Goal: Information Seeking & Learning: Learn about a topic

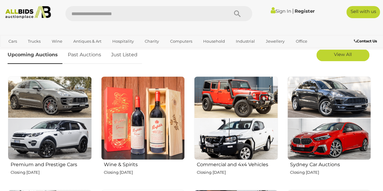
scroll to position [181, 0]
click at [126, 54] on link "Just Listed" at bounding box center [124, 55] width 35 height 18
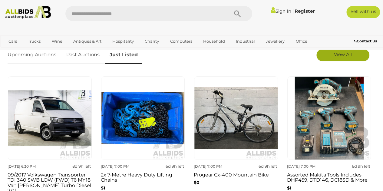
click at [335, 56] on span "View All" at bounding box center [343, 55] width 18 height 6
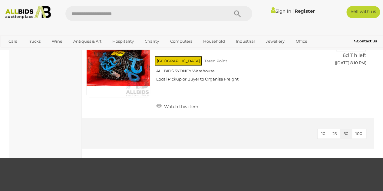
scroll to position [3840, 0]
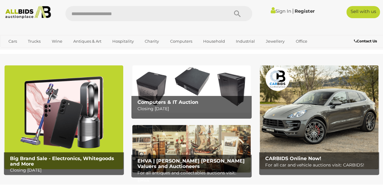
click at [79, 14] on input "text" at bounding box center [143, 13] width 157 height 15
type input "****"
